Goal: Task Accomplishment & Management: Manage account settings

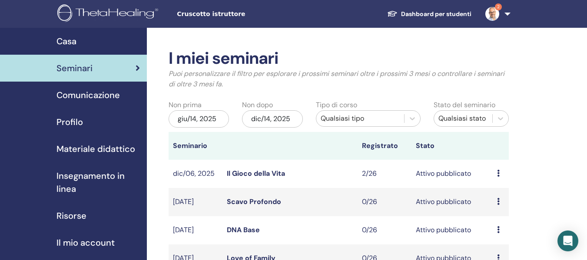
scroll to position [217, 0]
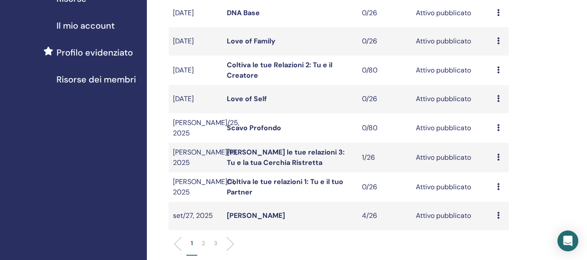
click at [204, 241] on p "2" at bounding box center [203, 243] width 3 height 9
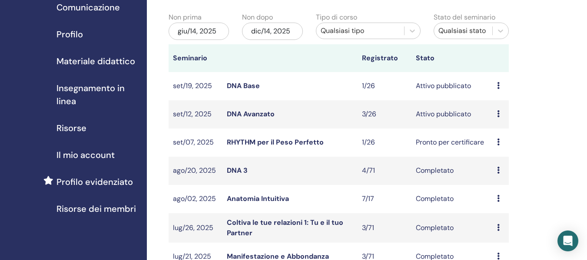
scroll to position [87, 0]
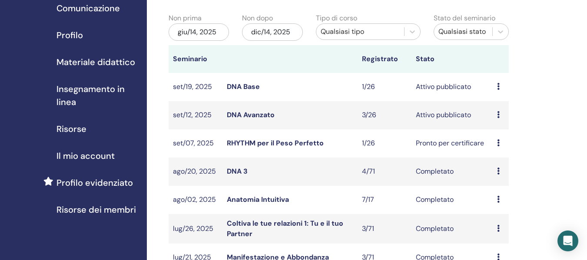
click at [254, 116] on link "DNA Avanzato" at bounding box center [251, 114] width 48 height 9
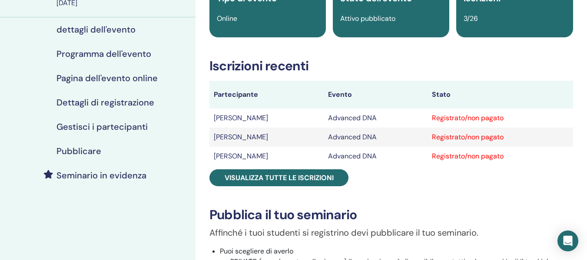
scroll to position [87, 0]
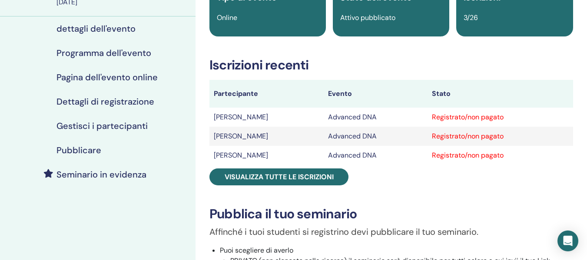
click at [140, 127] on h4 "Gestisci i partecipanti" at bounding box center [101, 126] width 91 height 10
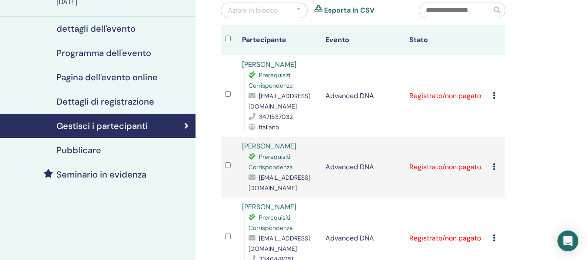
click at [496, 96] on div "Annulla registrazione Non autocertificare Contrassegna come pagato Contrassegna…" at bounding box center [496, 96] width 8 height 10
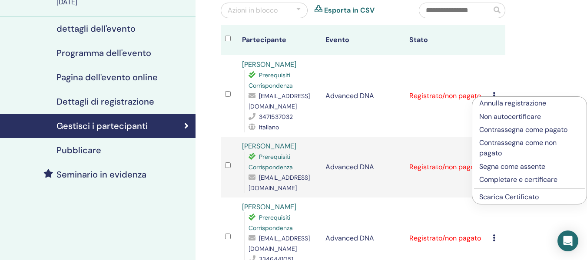
click at [498, 177] on p "Completare e certificare" at bounding box center [529, 180] width 100 height 10
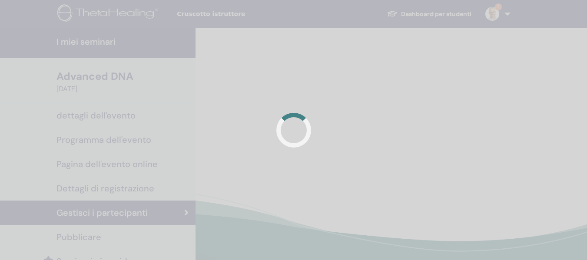
scroll to position [87, 0]
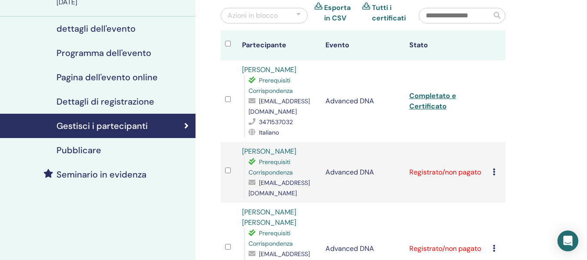
click at [494, 173] on icon at bounding box center [493, 171] width 3 height 7
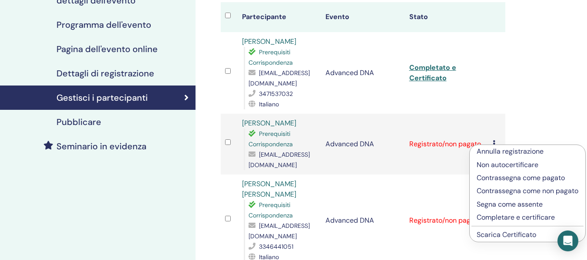
scroll to position [130, 0]
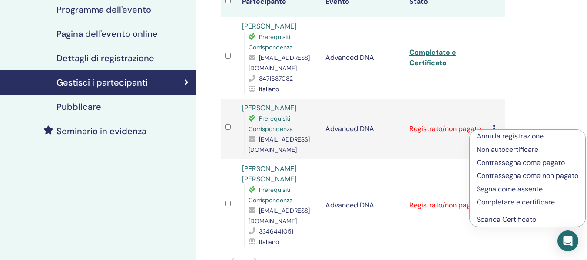
click at [500, 208] on p "Completare e certificare" at bounding box center [527, 202] width 102 height 10
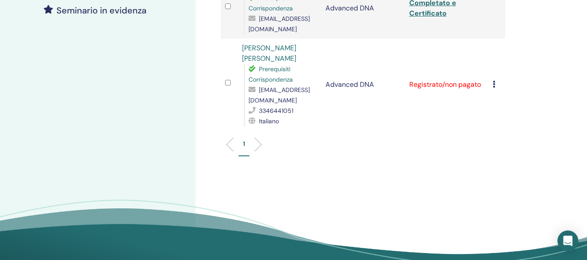
scroll to position [261, 0]
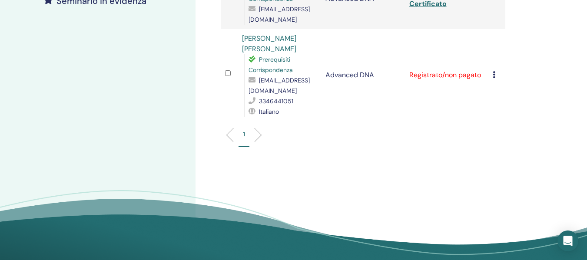
click at [493, 77] on icon at bounding box center [493, 74] width 3 height 7
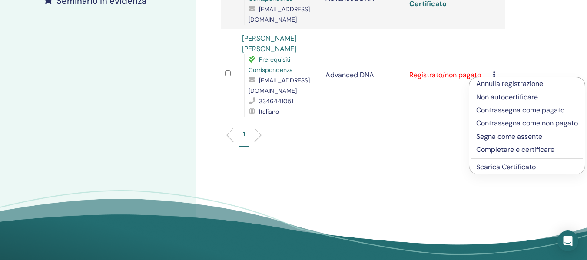
click at [495, 151] on p "Completare e certificare" at bounding box center [527, 150] width 102 height 10
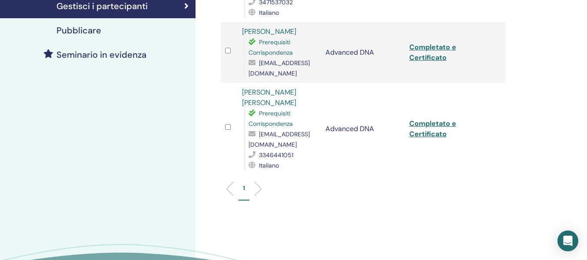
scroll to position [33, 0]
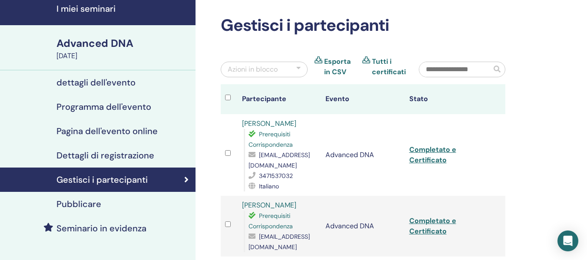
click at [97, 10] on h4 "I miei seminari" at bounding box center [123, 8] width 134 height 10
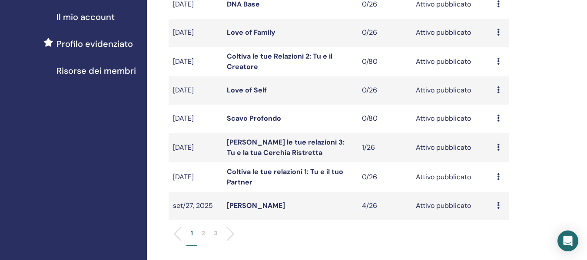
scroll to position [304, 0]
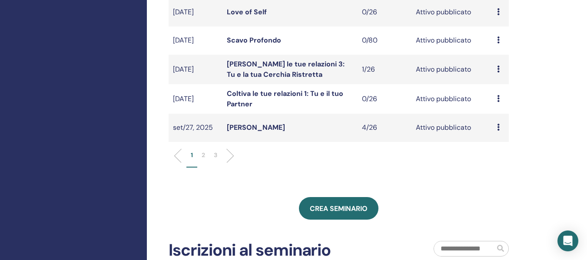
click at [202, 155] on p "2" at bounding box center [203, 155] width 3 height 9
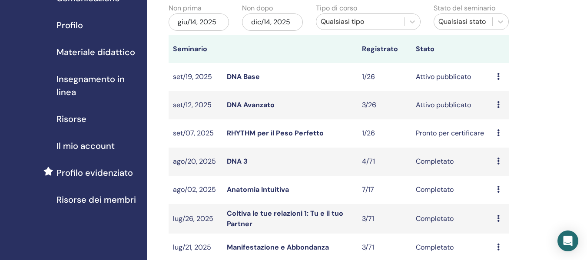
scroll to position [87, 0]
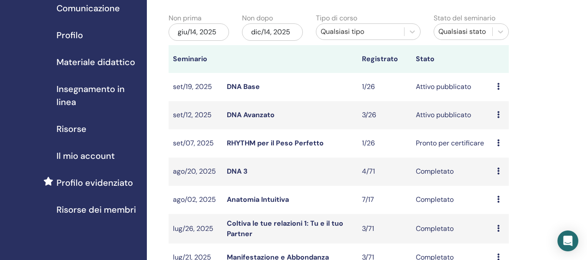
click at [255, 143] on link "RHYTHM per il Peso Perfetto" at bounding box center [275, 143] width 97 height 9
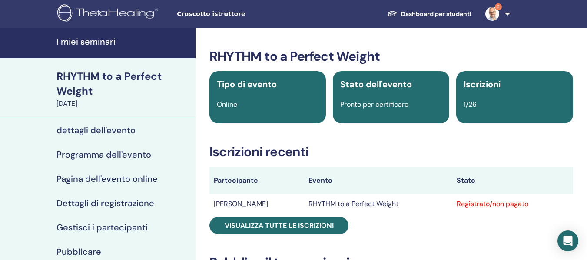
click at [109, 225] on h4 "Gestisci i partecipanti" at bounding box center [101, 227] width 91 height 10
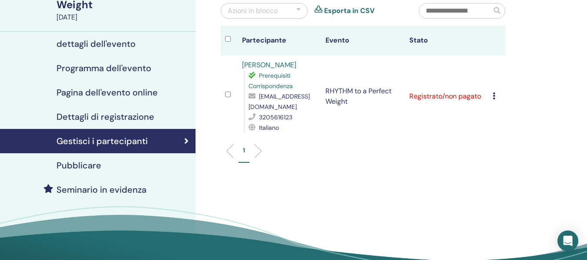
scroll to position [87, 0]
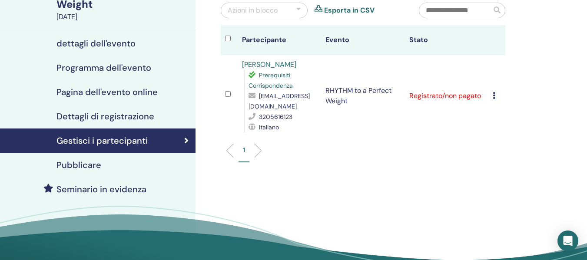
click at [494, 96] on icon at bounding box center [493, 95] width 3 height 7
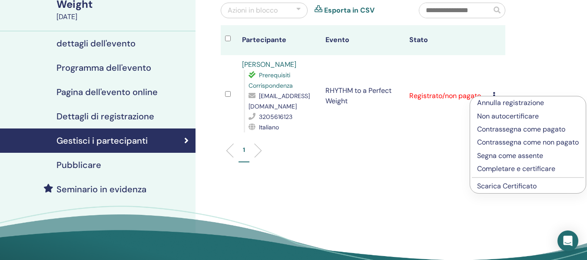
click at [497, 174] on p "Completare e certificare" at bounding box center [528, 169] width 102 height 10
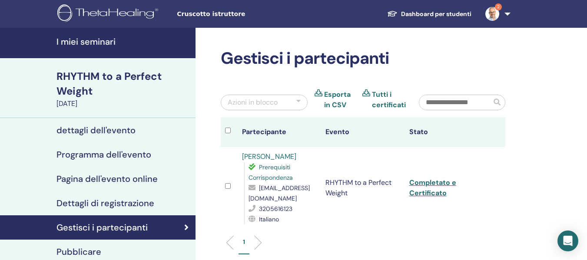
click at [89, 39] on h4 "I miei seminari" at bounding box center [123, 41] width 134 height 10
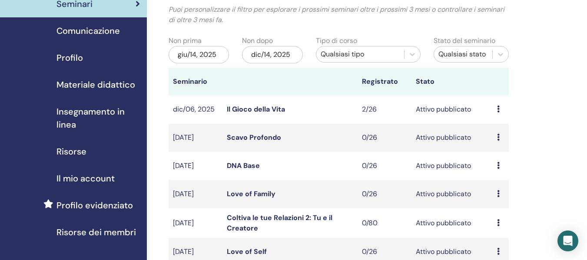
scroll to position [217, 0]
